Goal: Communication & Community: Participate in discussion

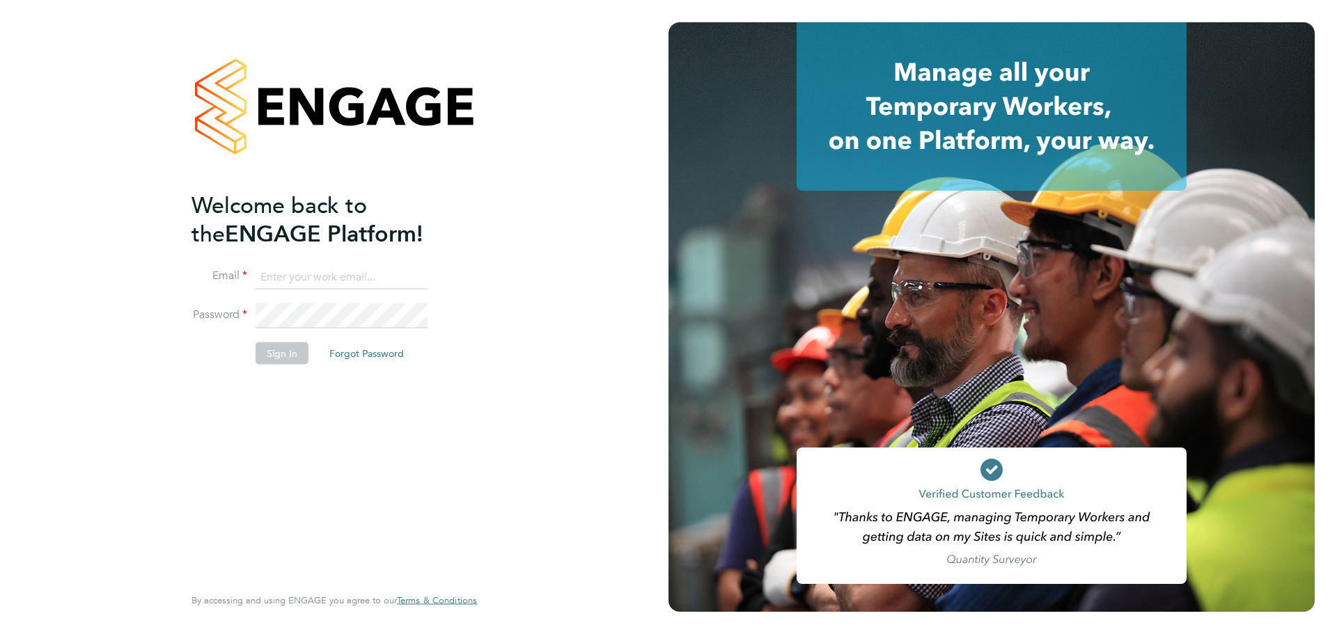
type input "jasmine@xede.co.uk"
click at [289, 349] on button "Sign In" at bounding box center [281, 353] width 53 height 22
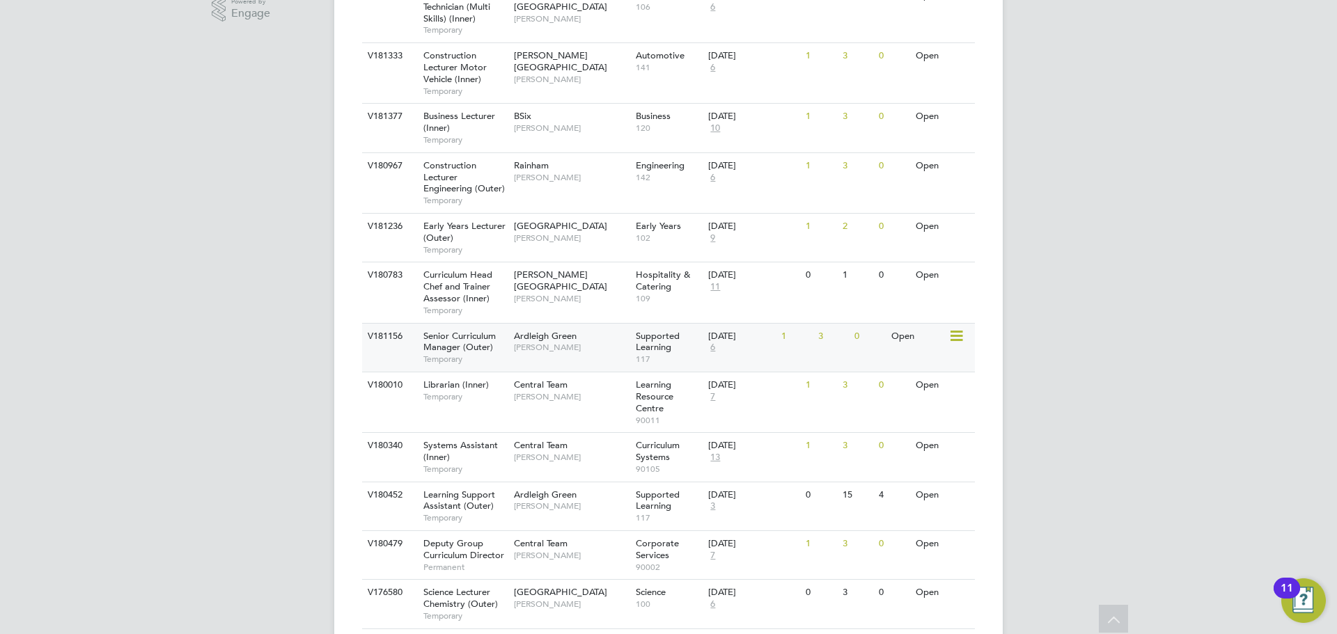
scroll to position [487, 0]
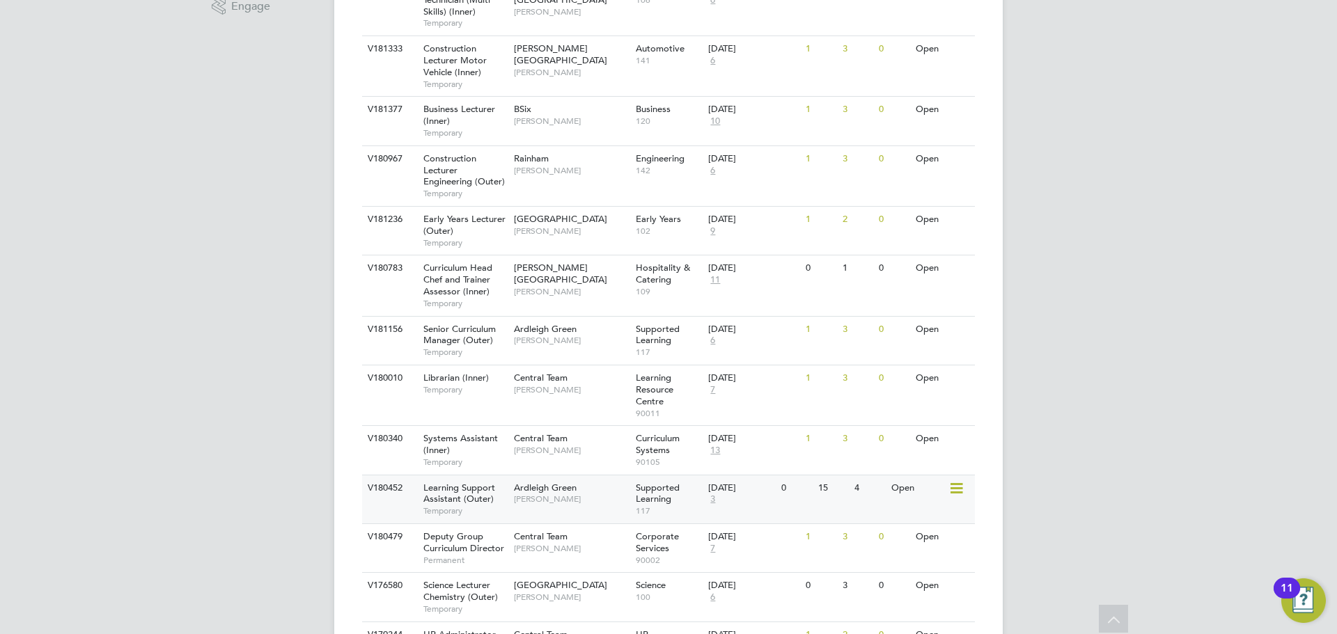
click at [484, 510] on span "Temporary" at bounding box center [465, 510] width 84 height 11
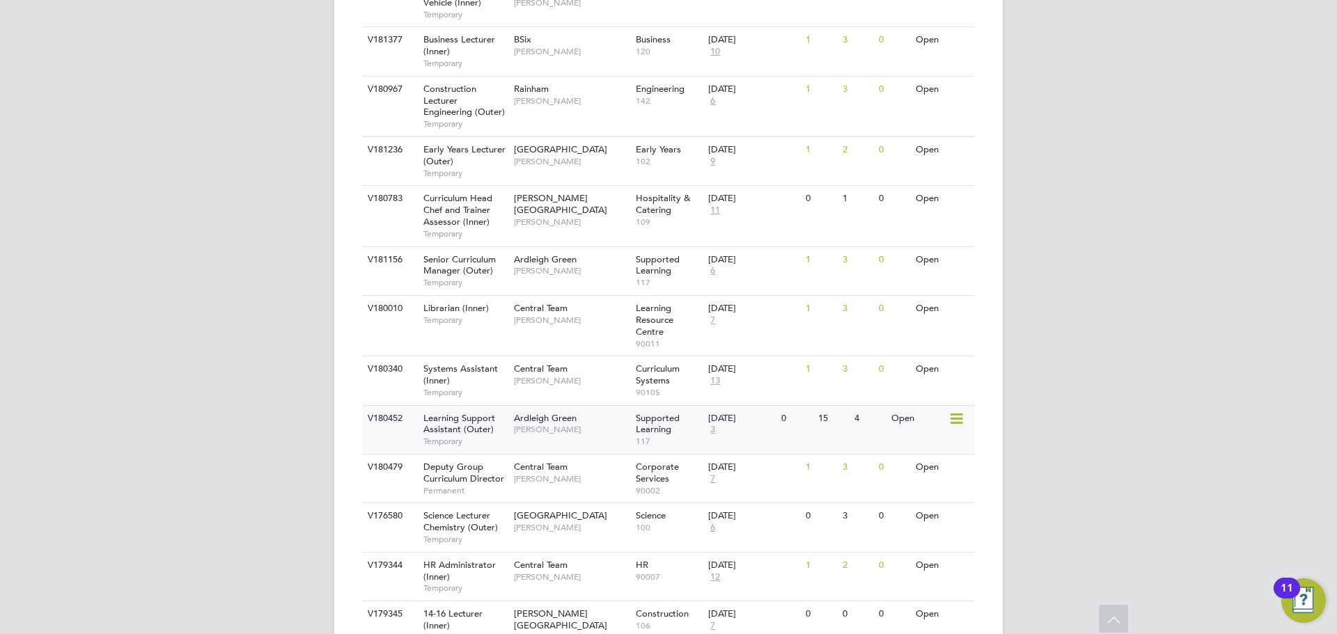
click at [532, 431] on span "[PERSON_NAME]" at bounding box center [571, 429] width 115 height 11
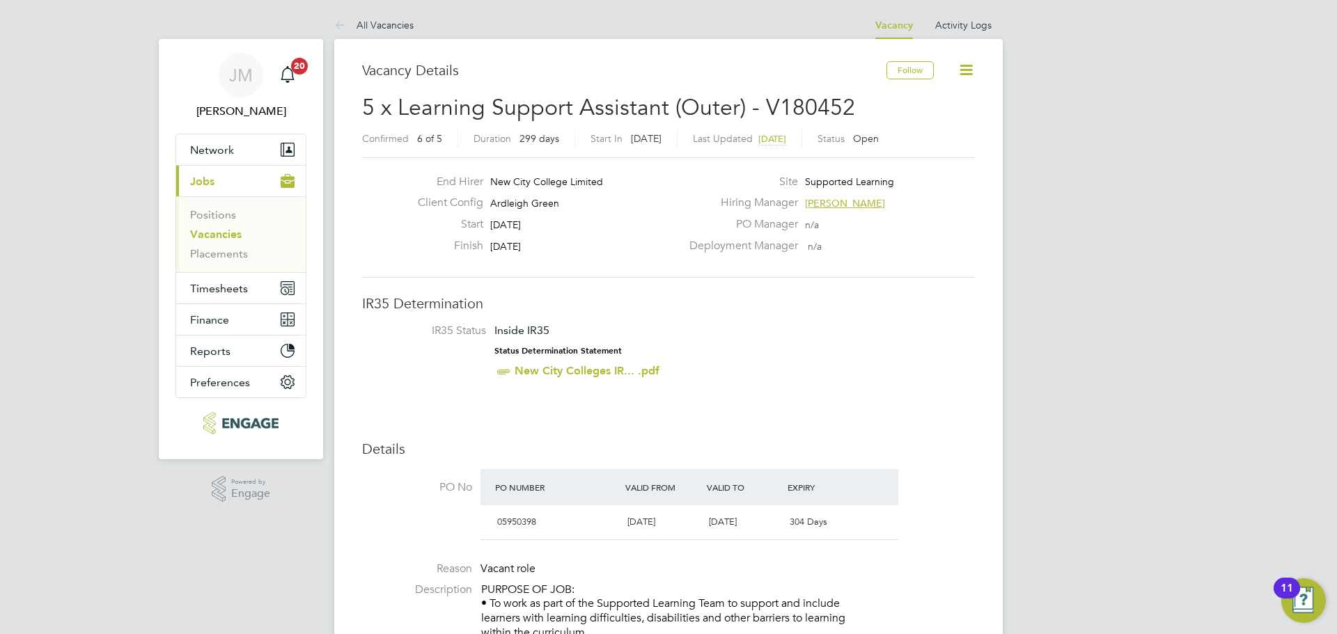
click at [955, 359] on li "IR35 Status Inside IR35 Status Determination Statement New City Colleges IR... …" at bounding box center [668, 354] width 585 height 61
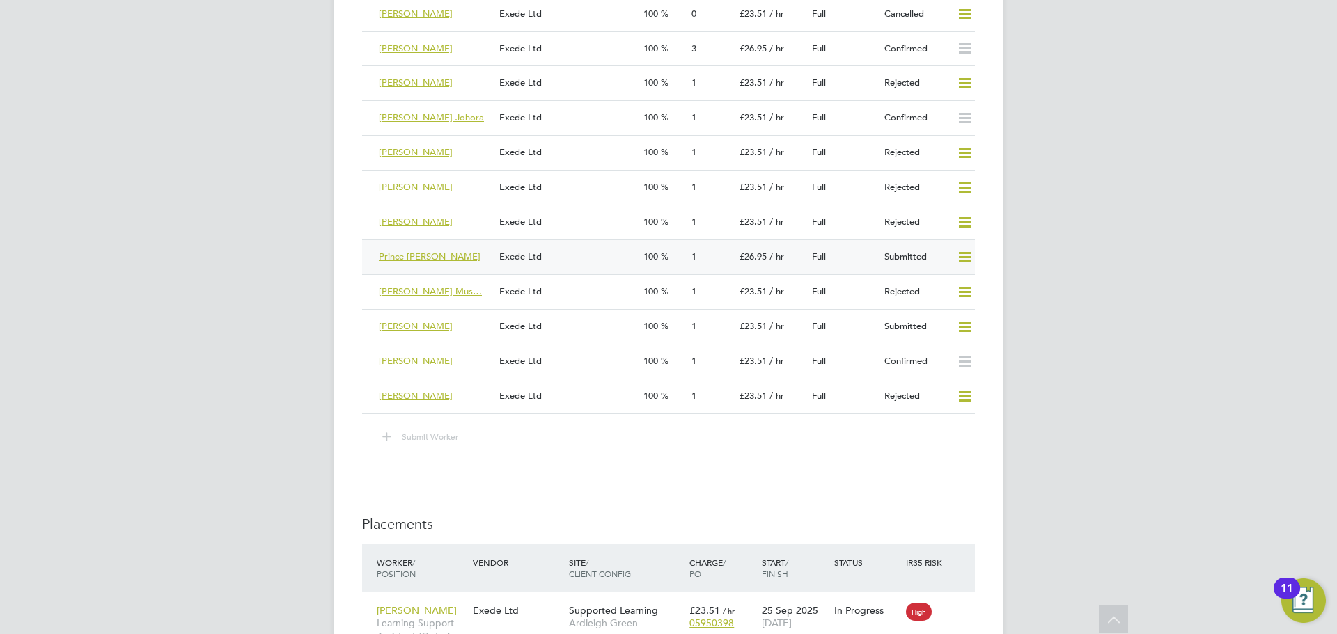
click at [477, 260] on div "Prince [PERSON_NAME]" at bounding box center [433, 257] width 120 height 23
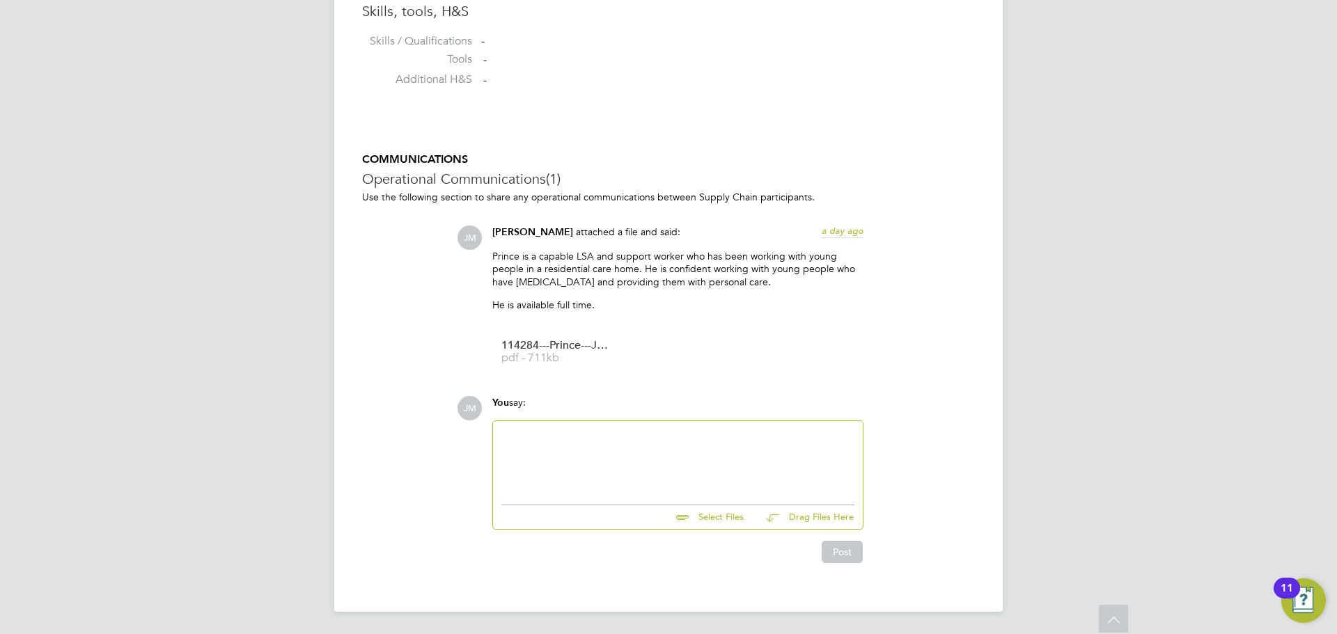
click at [560, 442] on div at bounding box center [677, 460] width 353 height 60
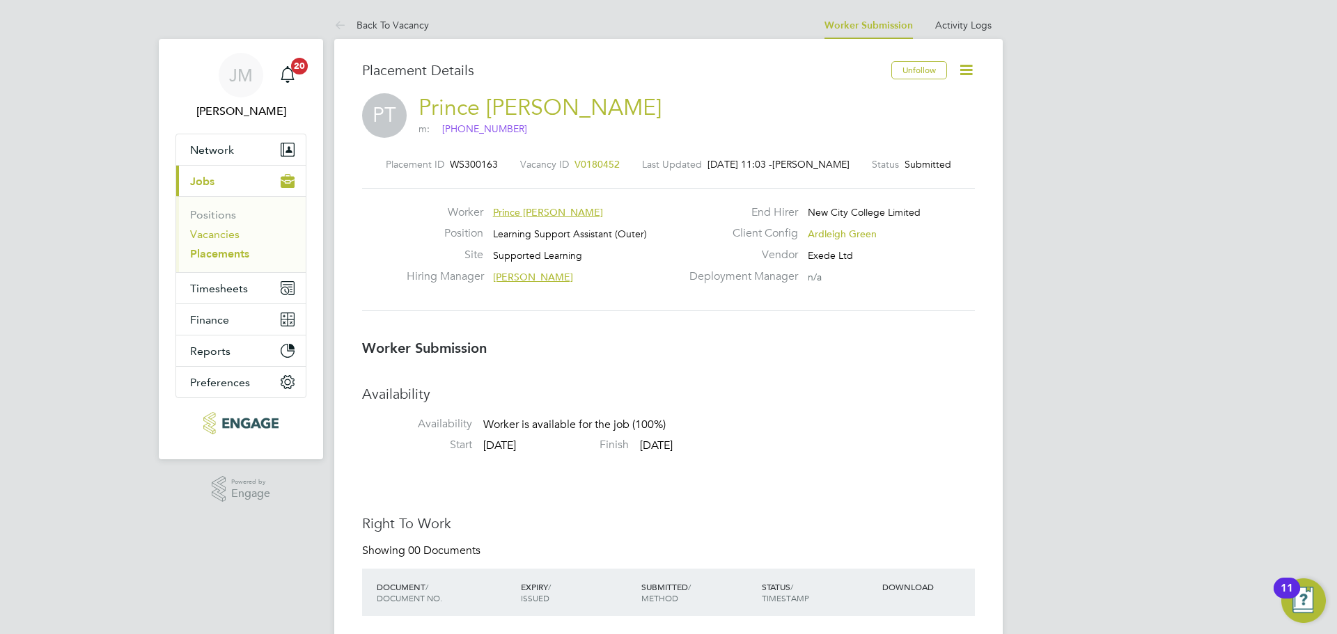
click at [220, 235] on link "Vacancies" at bounding box center [214, 234] width 49 height 13
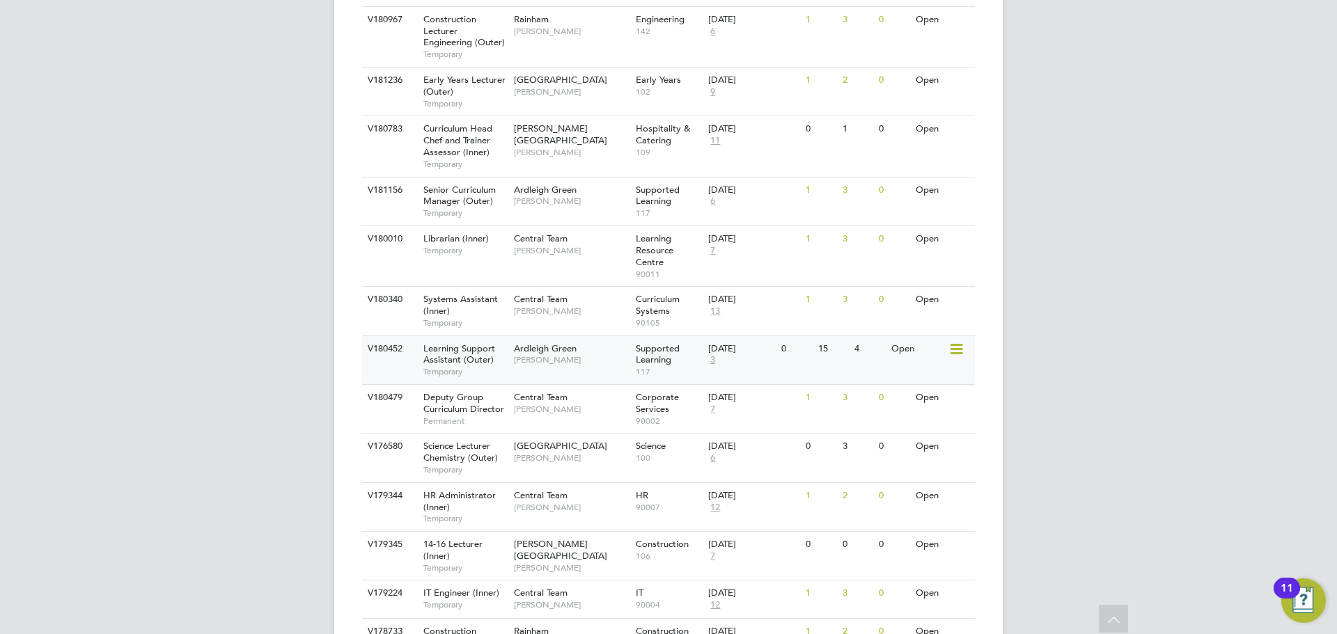
click at [551, 370] on div "Ardleigh Green Karen Marcelline" at bounding box center [571, 354] width 122 height 36
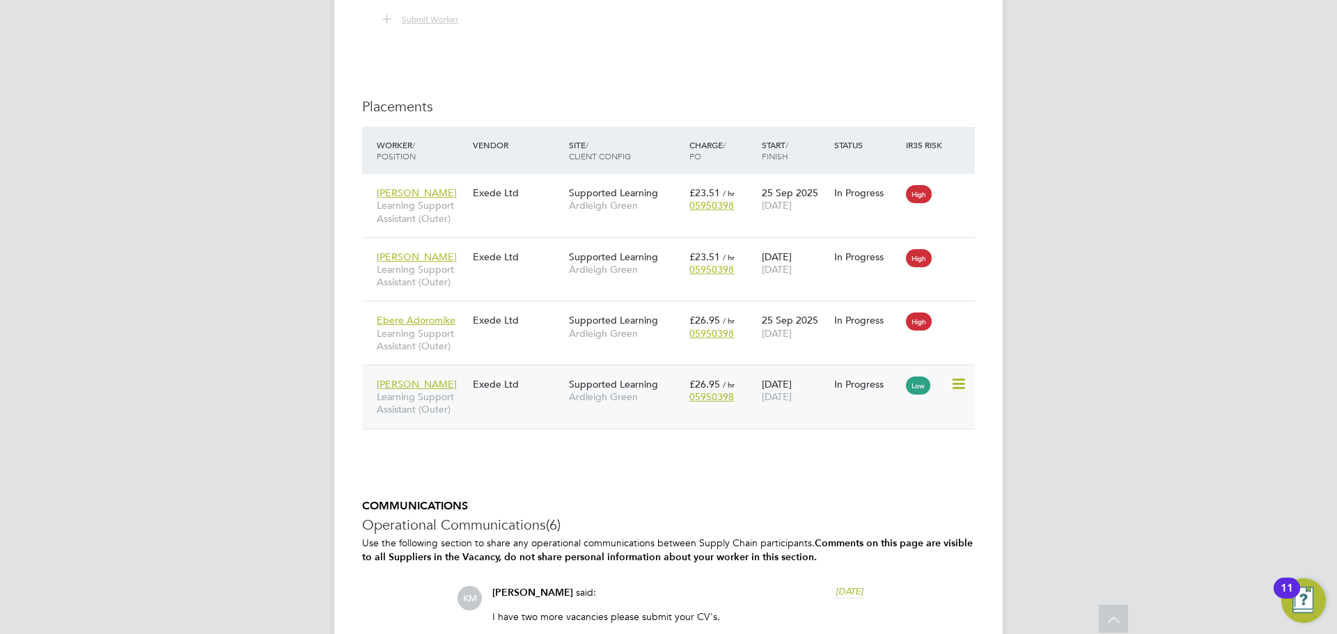
click at [416, 407] on span "Learning Support Assistant (Outer)" at bounding box center [421, 403] width 89 height 25
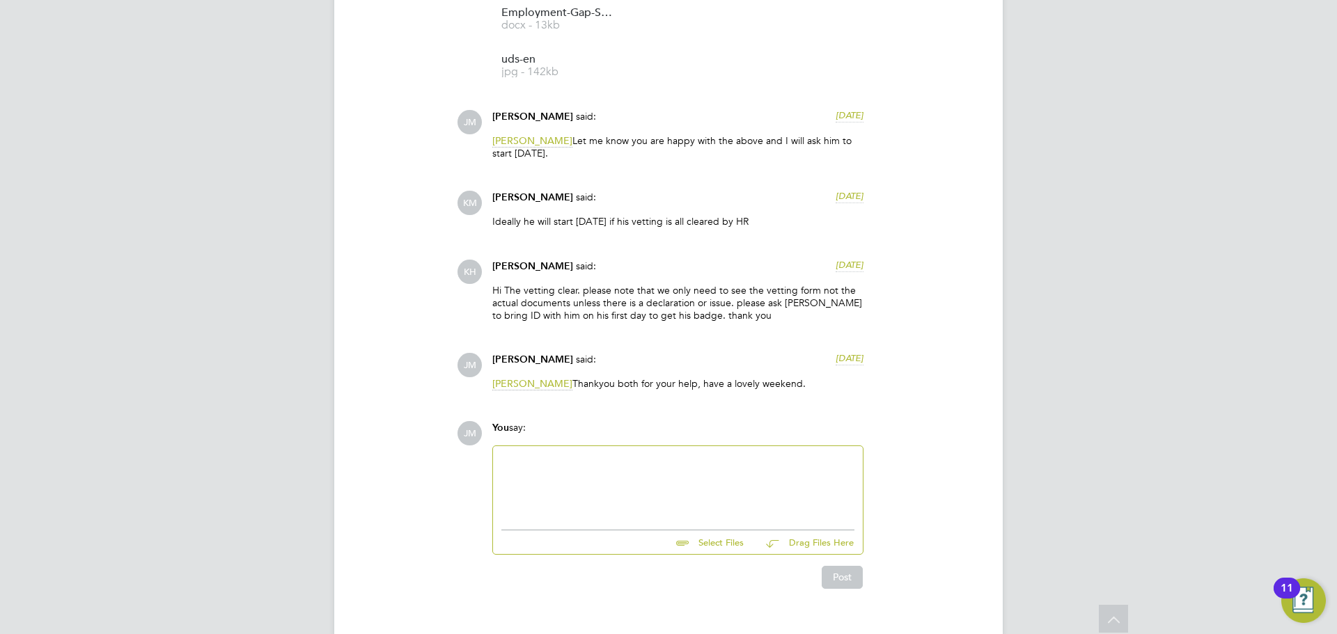
scroll to position [2787, 0]
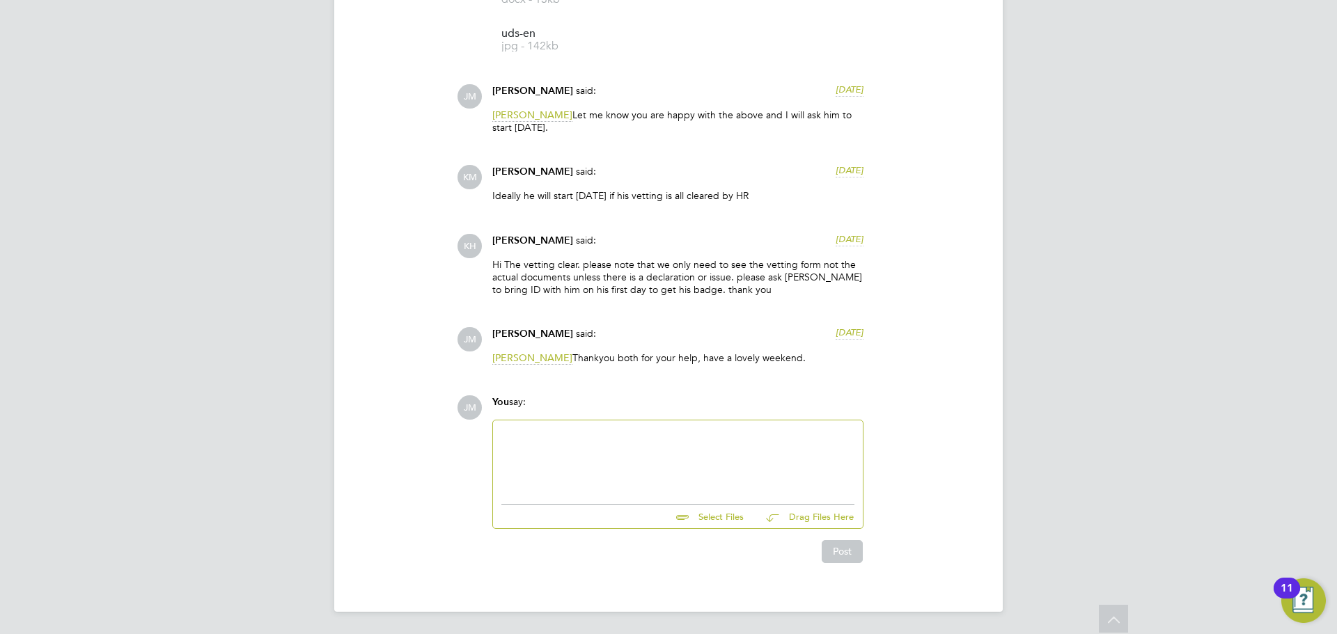
click at [585, 458] on div at bounding box center [677, 459] width 353 height 60
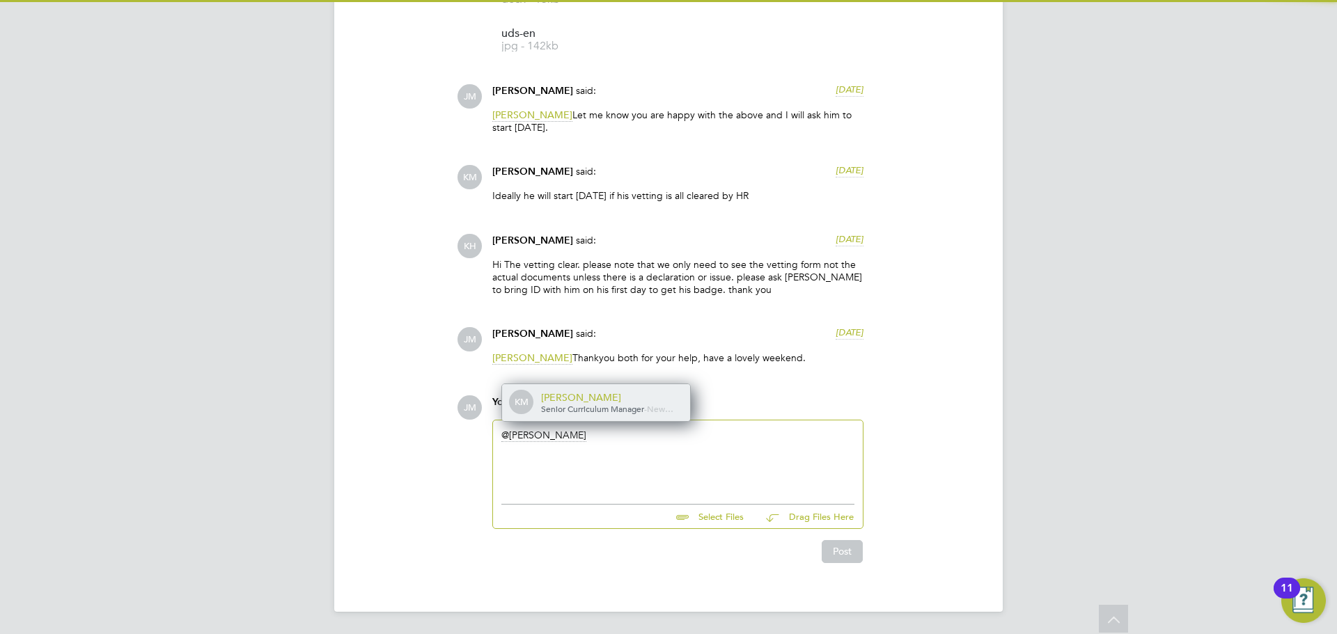
click at [565, 399] on div "[PERSON_NAME]" at bounding box center [610, 397] width 139 height 13
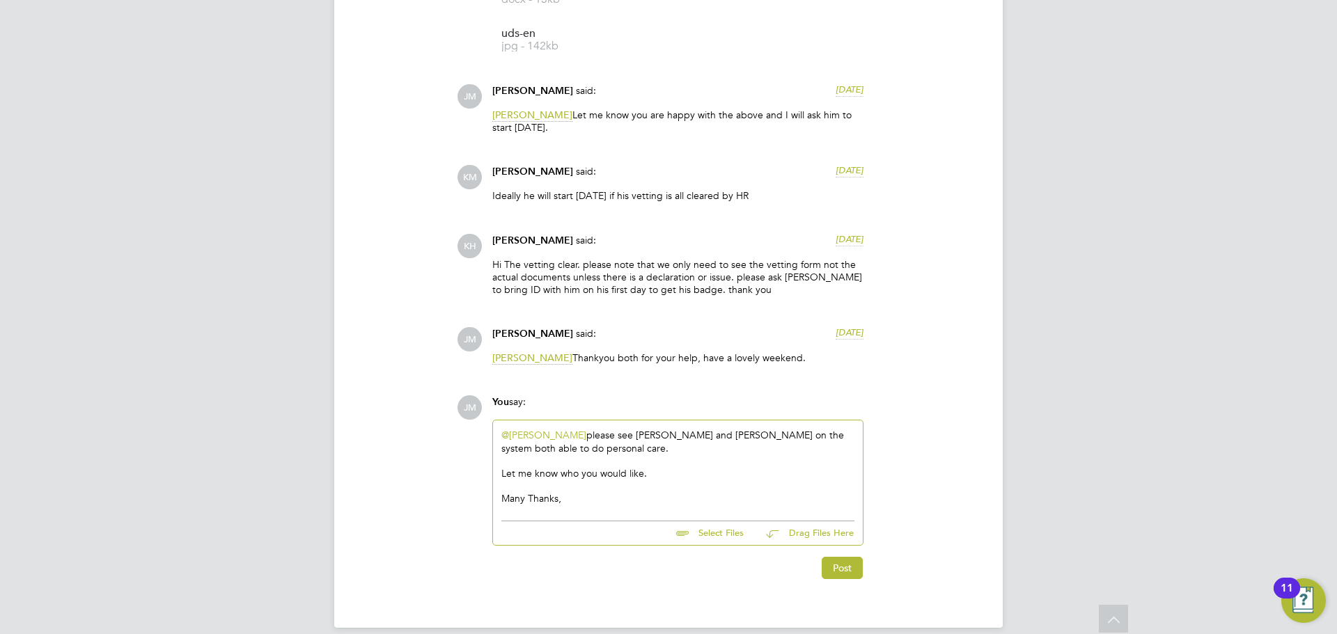
click at [741, 435] on div "@[PERSON_NAME] ​ please see [PERSON_NAME] and [PERSON_NAME] on the system both …" at bounding box center [677, 467] width 353 height 76
click at [741, 434] on div "@[PERSON_NAME] ​ please see [PERSON_NAME] and [PERSON_NAME] on the system both …" at bounding box center [677, 467] width 353 height 76
click at [730, 434] on div "@[PERSON_NAME] ​ please see [PERSON_NAME] and [PERSON_NAME] on the system both …" at bounding box center [677, 467] width 353 height 76
drag, startPoint x: 768, startPoint y: 437, endPoint x: 738, endPoint y: 437, distance: 29.9
click at [738, 437] on div "@[PERSON_NAME] ​ please see [PERSON_NAME] and [PERSON_NAME] on the system both …" at bounding box center [677, 467] width 353 height 76
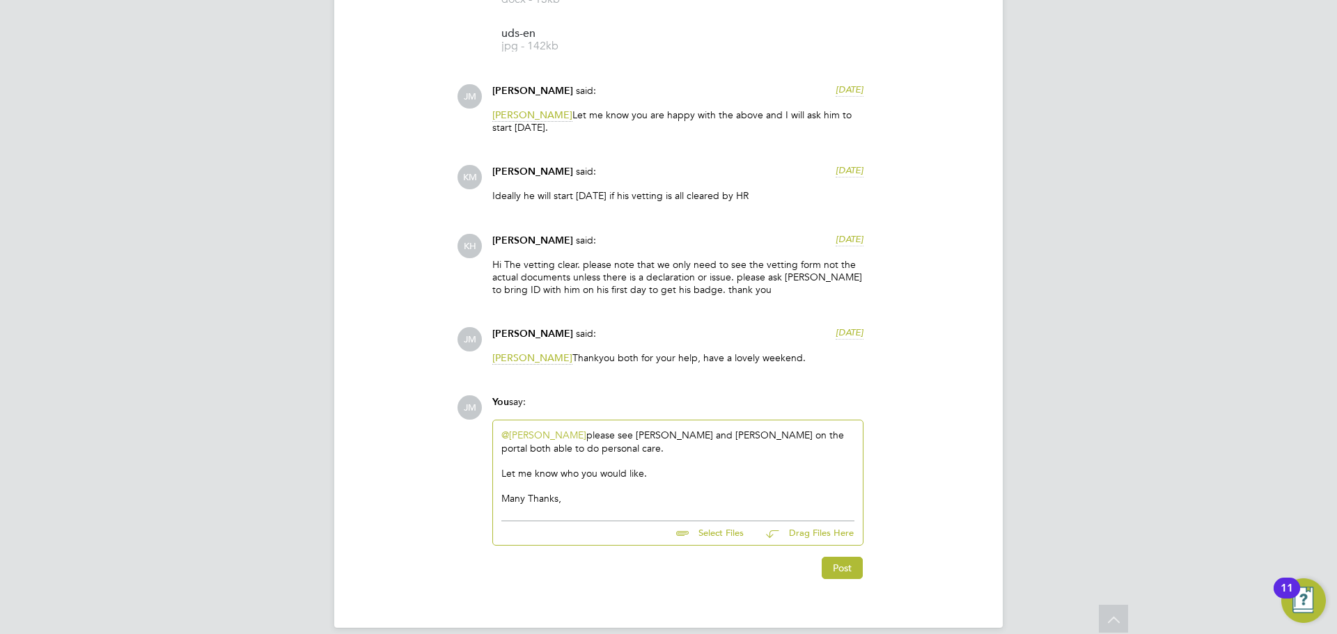
click at [653, 473] on div "Let me know who you would like." at bounding box center [677, 473] width 353 height 13
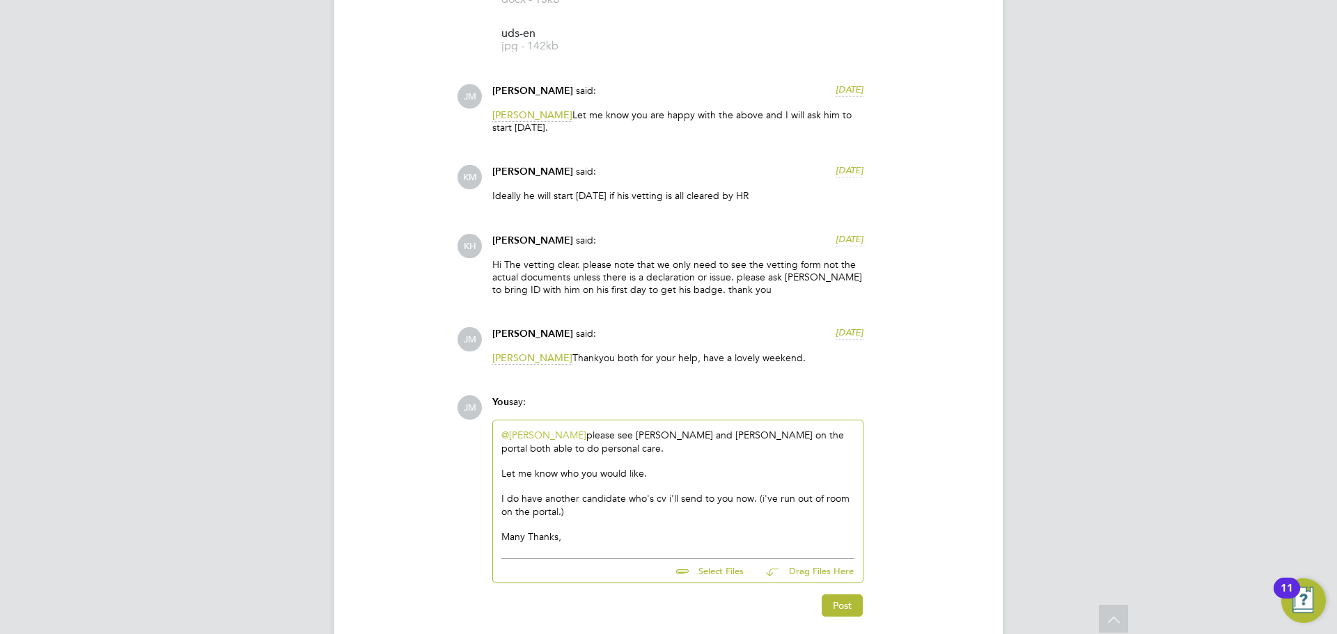
click at [761, 500] on div "I do have another candidate who's cv i'll send to you now. (i've run out of roo…" at bounding box center [677, 504] width 353 height 25
click at [743, 519] on div at bounding box center [677, 524] width 353 height 13
click at [668, 498] on div "I do have another candidate who's cv i'll send to you now. (I've run out of roo…" at bounding box center [677, 504] width 353 height 25
click at [666, 522] on div at bounding box center [677, 524] width 353 height 13
click at [851, 605] on button "Post" at bounding box center [841, 606] width 41 height 22
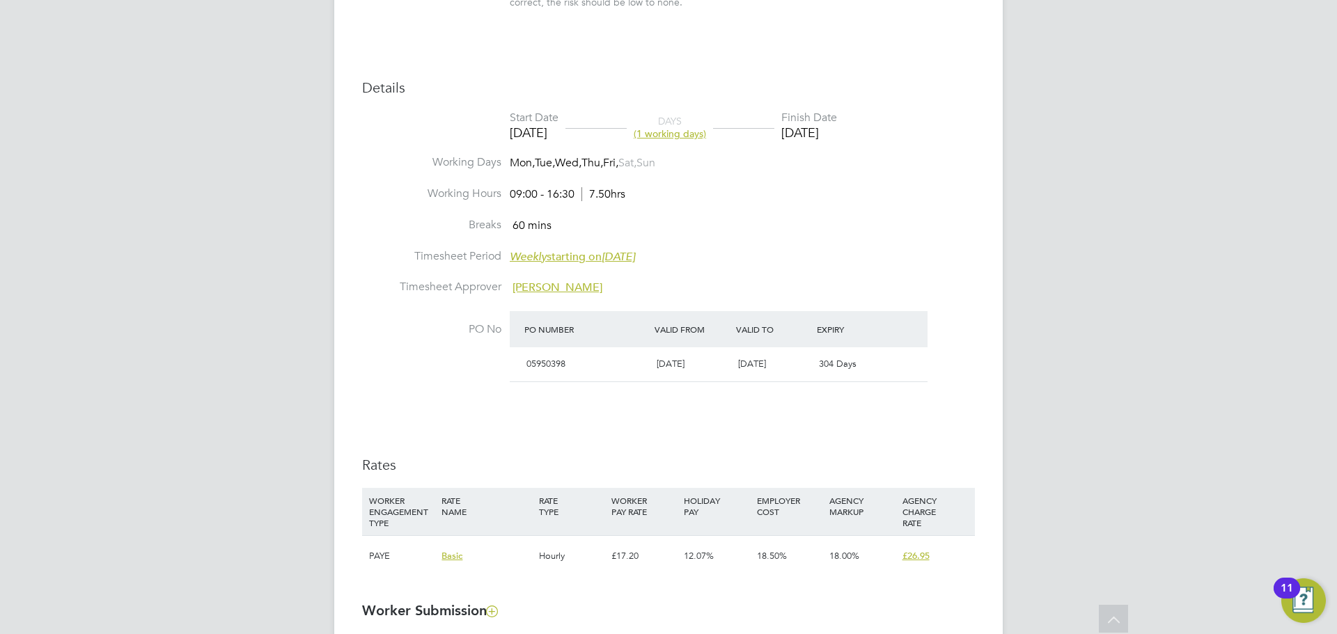
scroll to position [0, 0]
